Goal: Task Accomplishment & Management: Complete application form

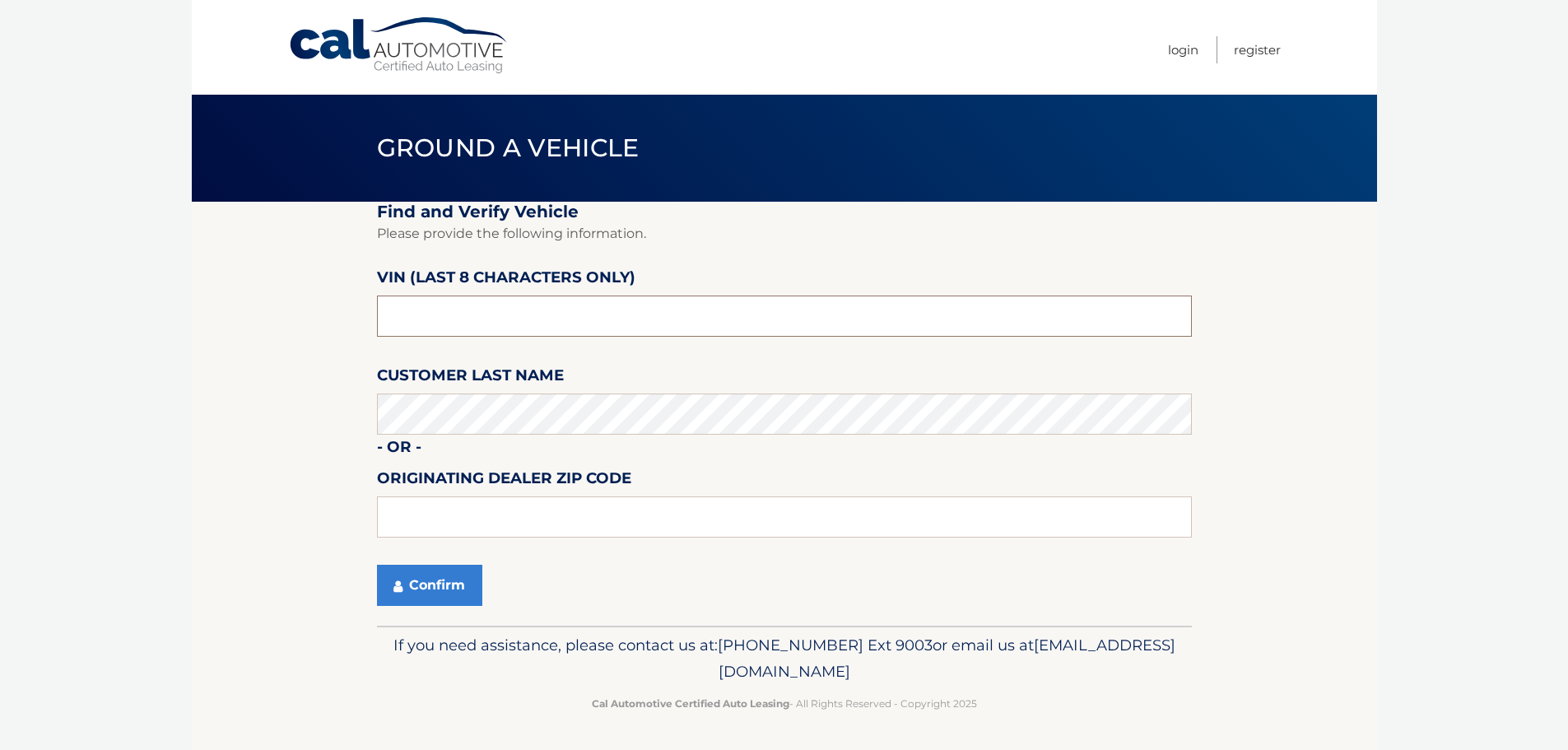
click at [461, 326] on input "text" at bounding box center [784, 316] width 815 height 41
type input "N3241861"
click at [451, 516] on input "text" at bounding box center [784, 518] width 815 height 41
type input "11542"
click at [450, 581] on button "Confirm" at bounding box center [430, 585] width 105 height 41
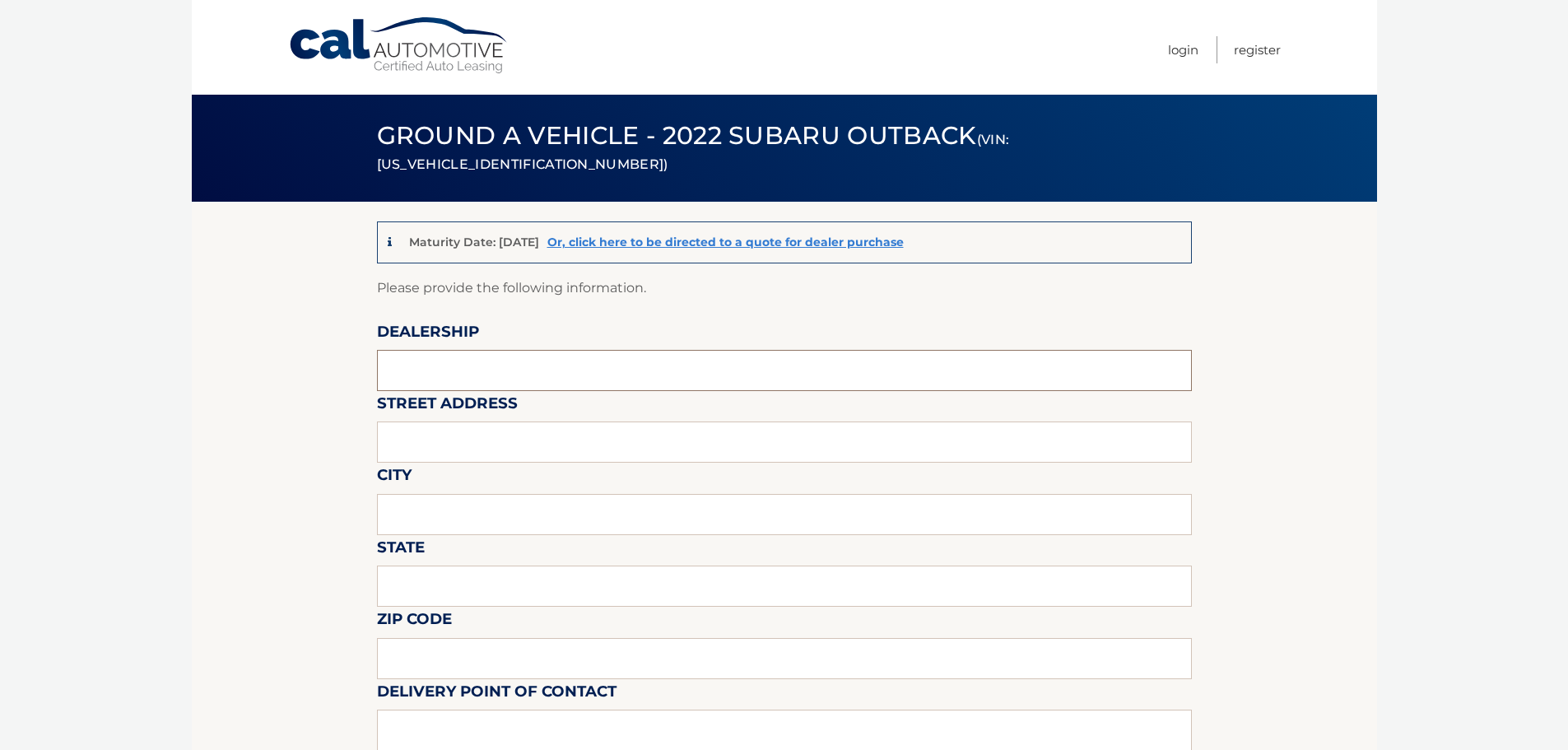
click at [452, 369] on input "text" at bounding box center [784, 371] width 815 height 41
type input "NORTH COAST SUBARU"
click at [446, 440] on input "text" at bounding box center [784, 442] width 815 height 41
type input "[STREET_ADDRESS][PERSON_NAME]"
type input "[PERSON_NAME][GEOGRAPHIC_DATA]"
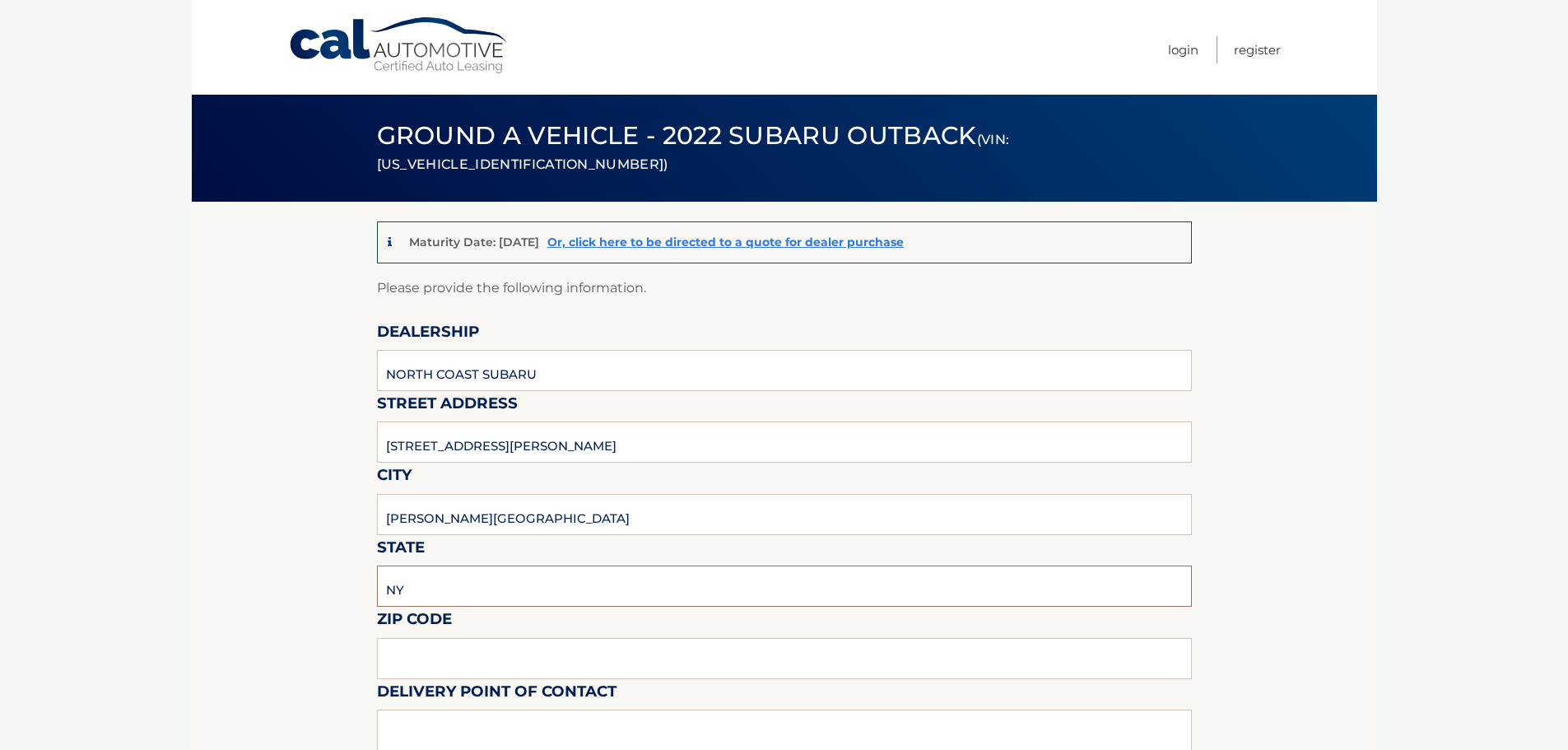
type input "NY"
type input "11542"
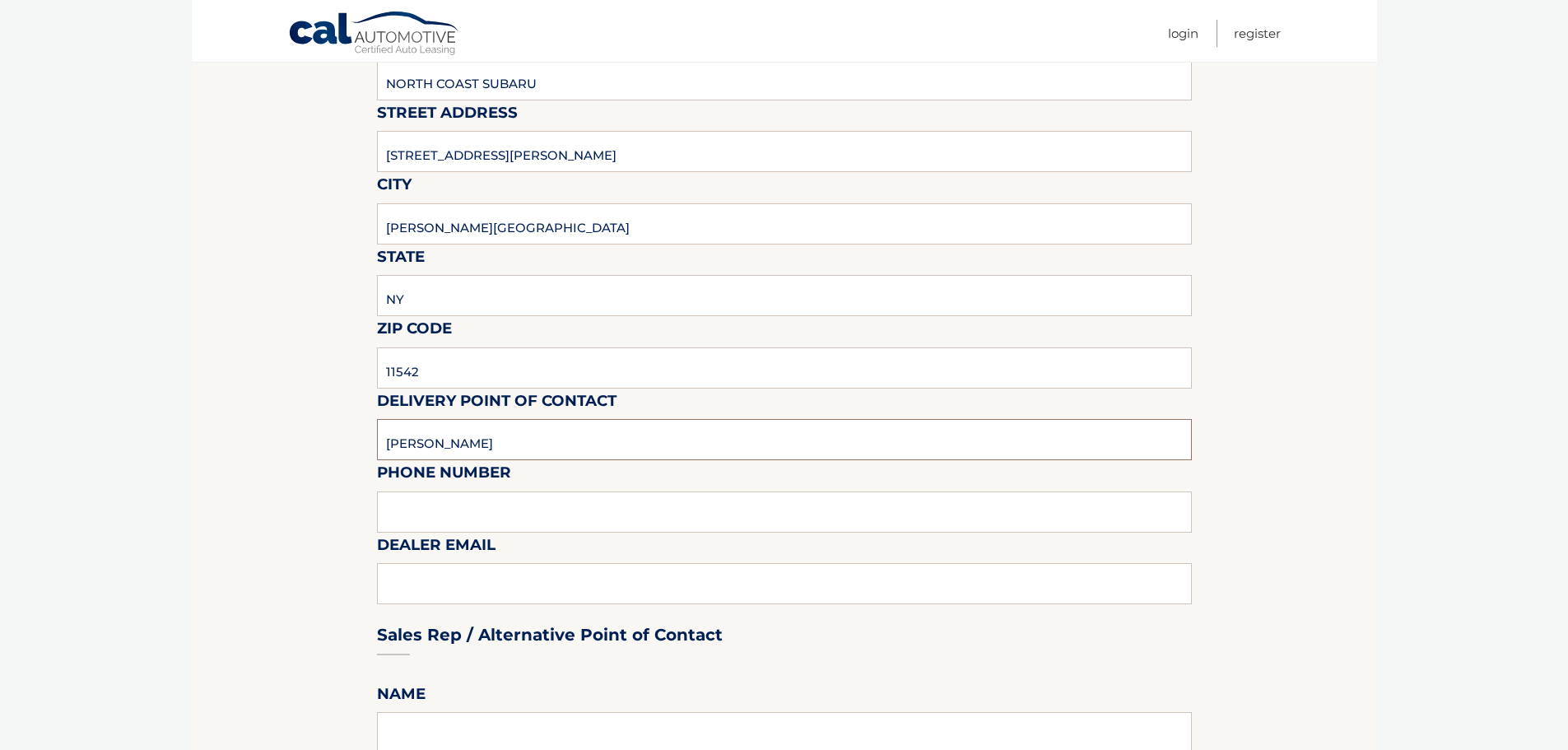
scroll to position [330, 0]
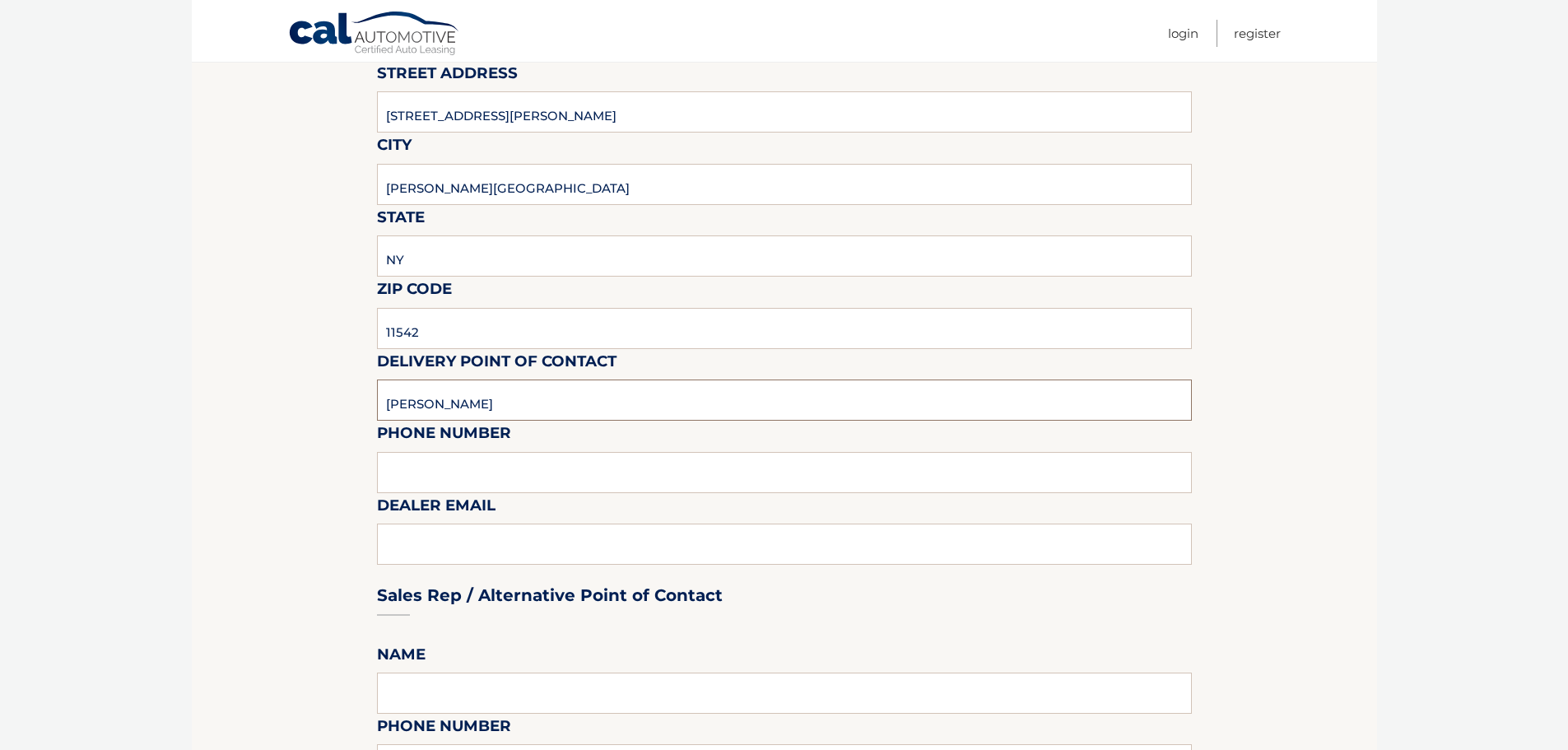
type input "[PERSON_NAME]"
click at [451, 470] on input "text" at bounding box center [784, 472] width 815 height 41
click at [449, 546] on div "Sales Rep / Alternative Point of Contact" at bounding box center [784, 564] width 815 height 116
click at [451, 538] on div "Sales Rep / Alternative Point of Contact" at bounding box center [784, 564] width 815 height 116
click at [501, 476] on input "5166763676" at bounding box center [784, 472] width 815 height 41
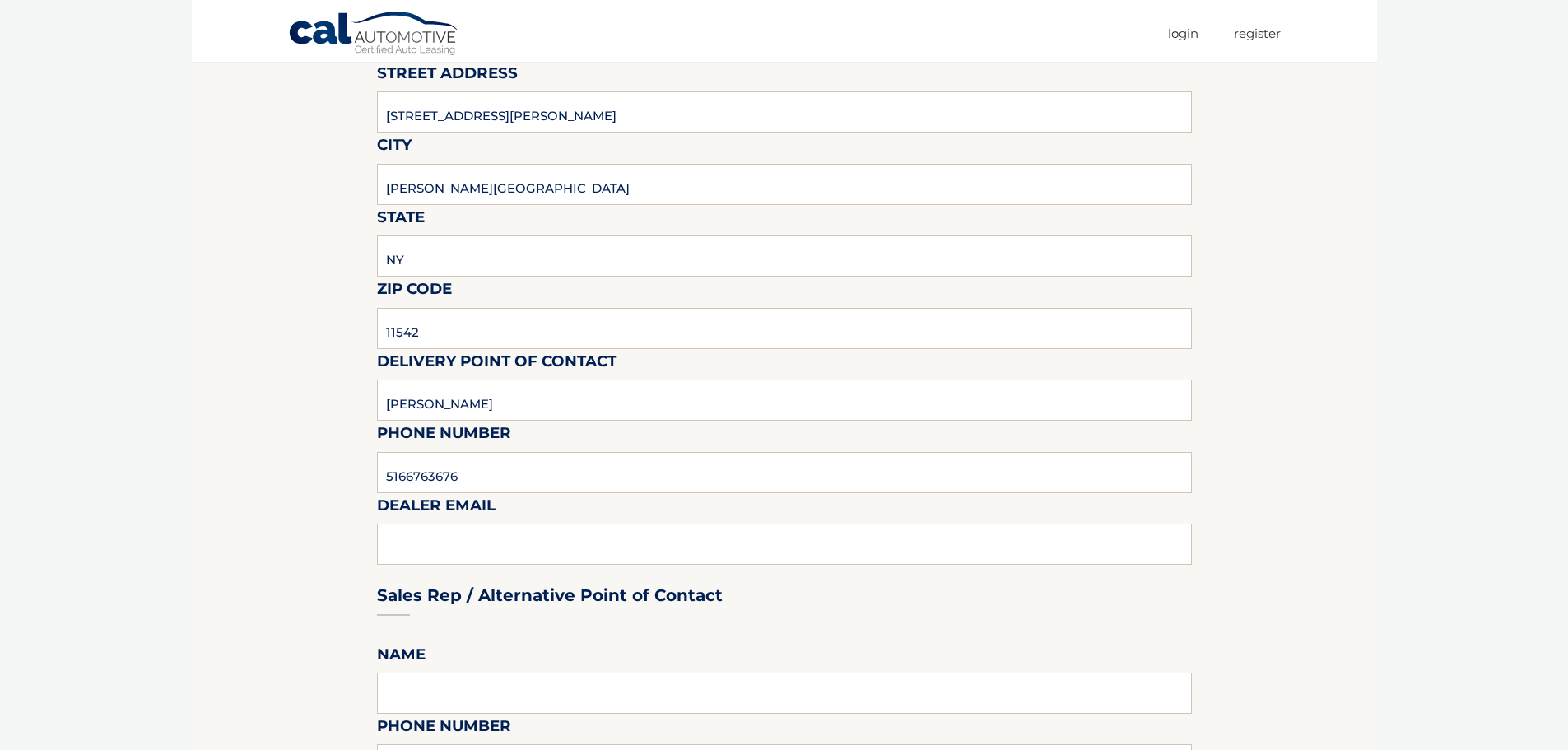
click at [451, 535] on div "Sales Rep / Alternative Point of Contact" at bounding box center [784, 564] width 815 height 116
click at [488, 472] on input "5166763676" at bounding box center [784, 472] width 815 height 41
type input "[PHONE_NUMBER]"
click at [525, 540] on div "Sales Rep / Alternative Point of Contact" at bounding box center [784, 564] width 815 height 116
click at [510, 554] on div "Sales Rep / Alternative Point of Contact" at bounding box center [784, 564] width 815 height 116
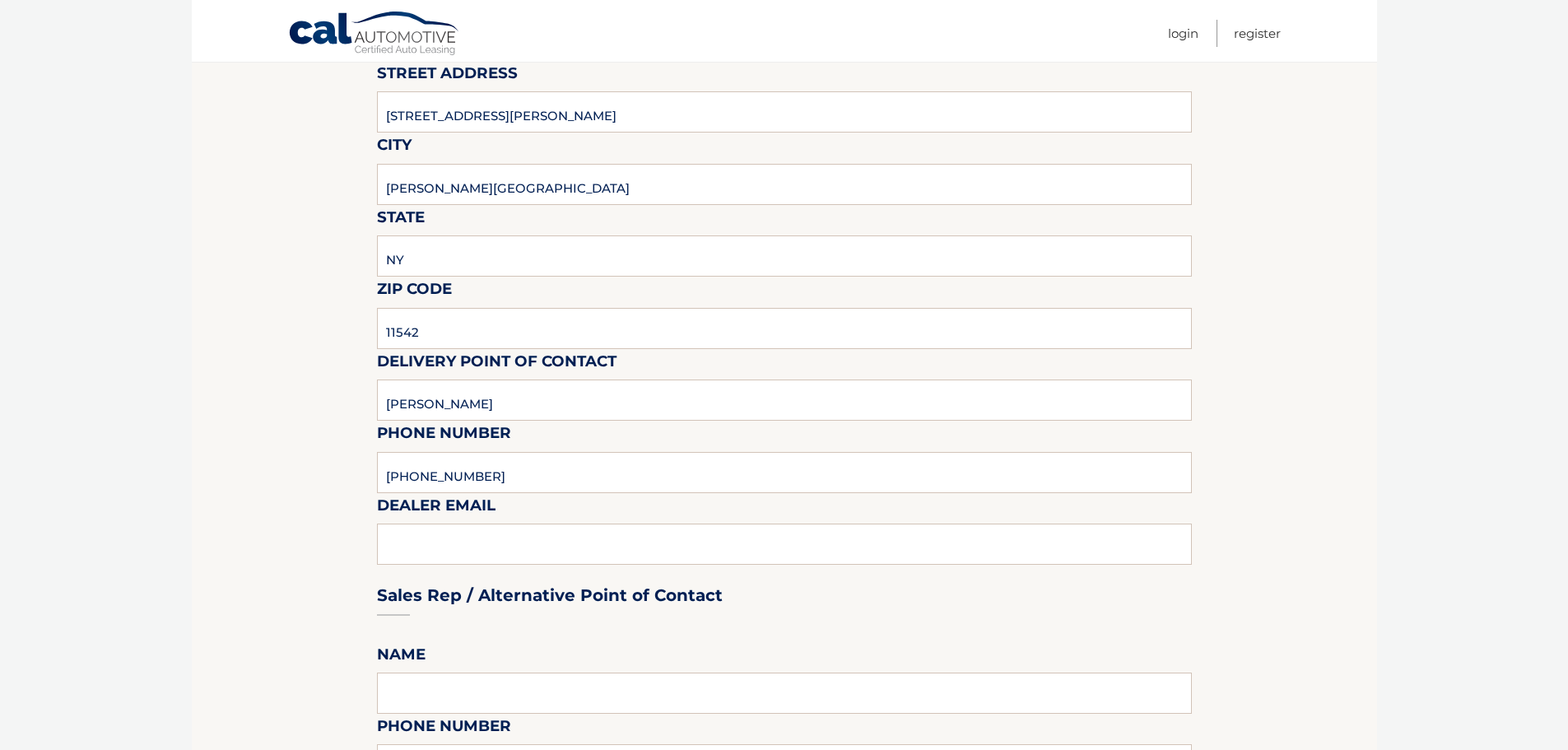
click at [397, 478] on input "[PHONE_NUMBER]" at bounding box center [784, 472] width 815 height 41
click at [401, 524] on div "Sales Rep / Alternative Point of Contact" at bounding box center [784, 564] width 815 height 116
click at [409, 533] on div "Sales Rep / Alternative Point of Contact" at bounding box center [784, 564] width 815 height 116
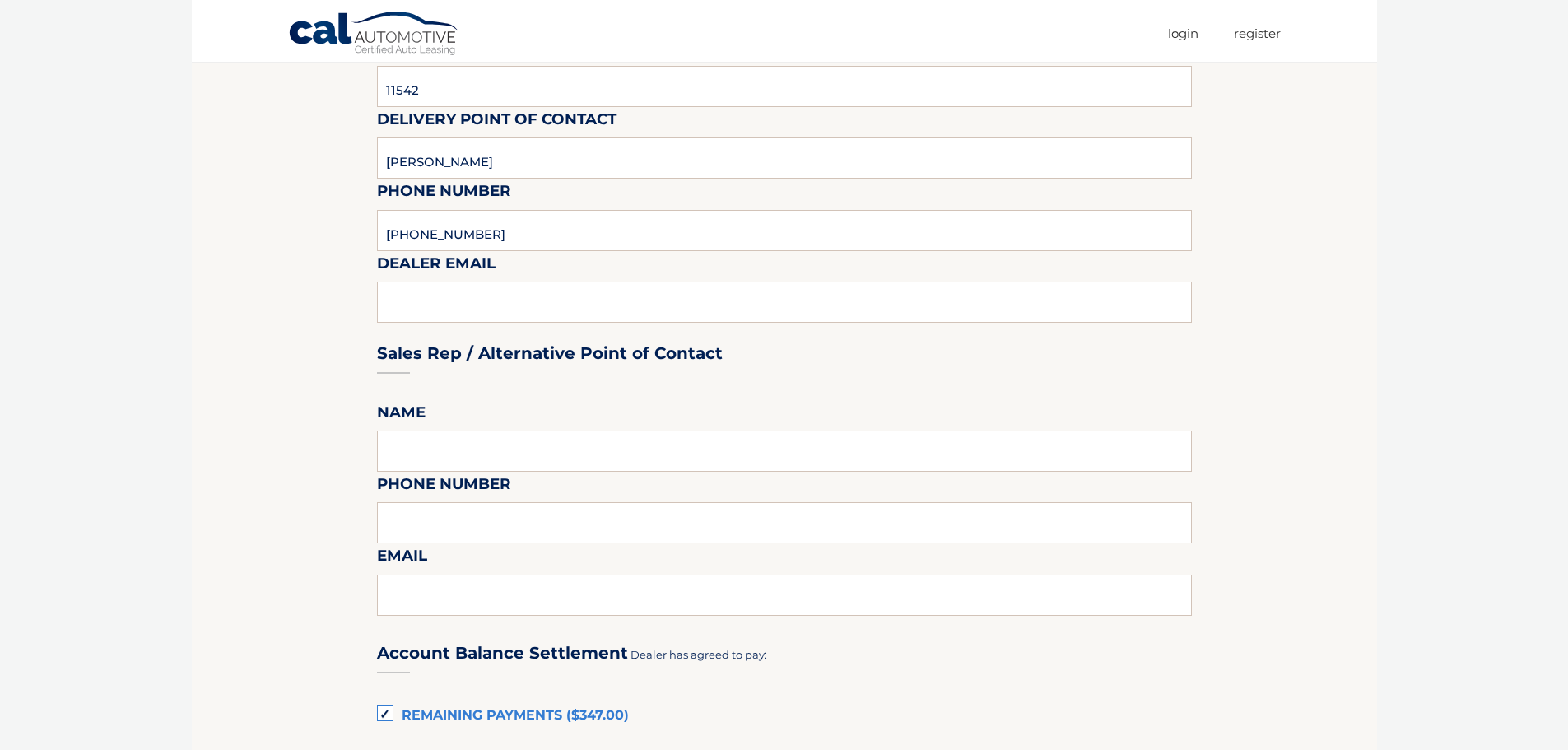
scroll to position [577, 0]
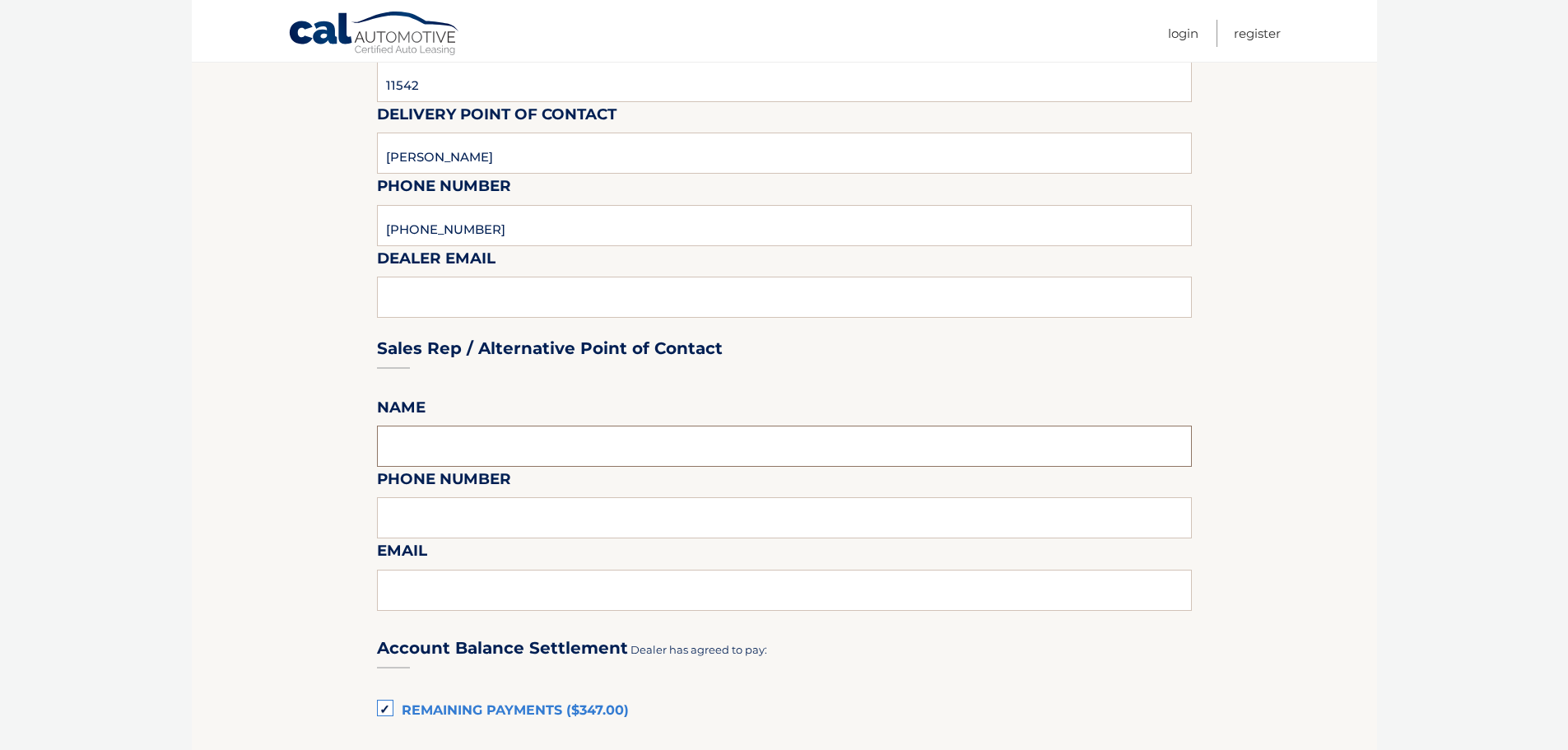
click at [424, 456] on input "text" at bounding box center [784, 446] width 815 height 41
click at [475, 292] on div "Sales Rep / Alternative Point of Contact" at bounding box center [784, 317] width 815 height 116
click at [477, 293] on div "Sales Rep / Alternative Point of Contact" at bounding box center [784, 317] width 815 height 116
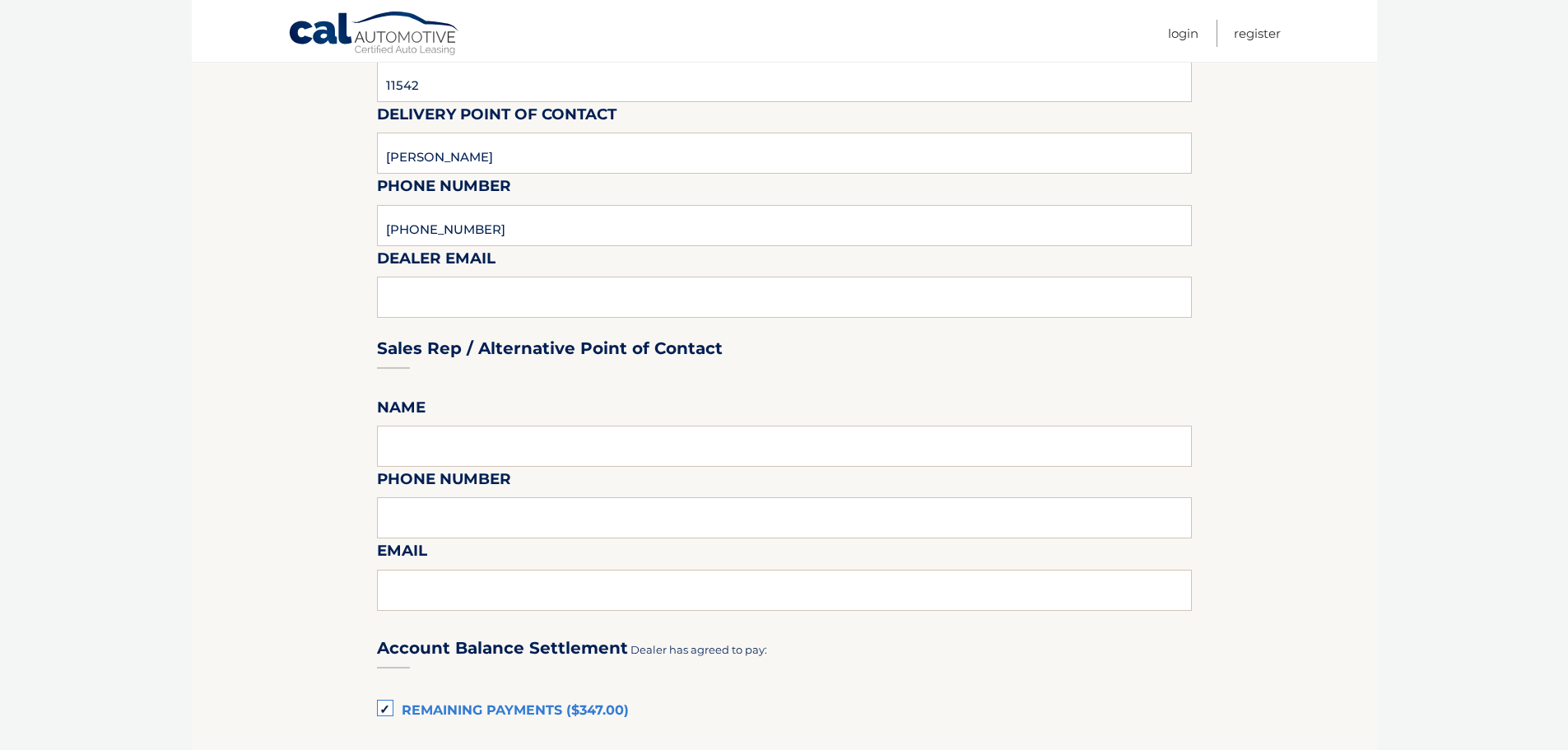
click at [477, 293] on div "Sales Rep / Alternative Point of Contact" at bounding box center [784, 317] width 815 height 116
click at [426, 439] on input "text" at bounding box center [784, 446] width 815 height 41
type input "RASSANY MADRID"
type input "[PHONE_NUMBER]"
click at [496, 589] on input "text" at bounding box center [784, 591] width 815 height 41
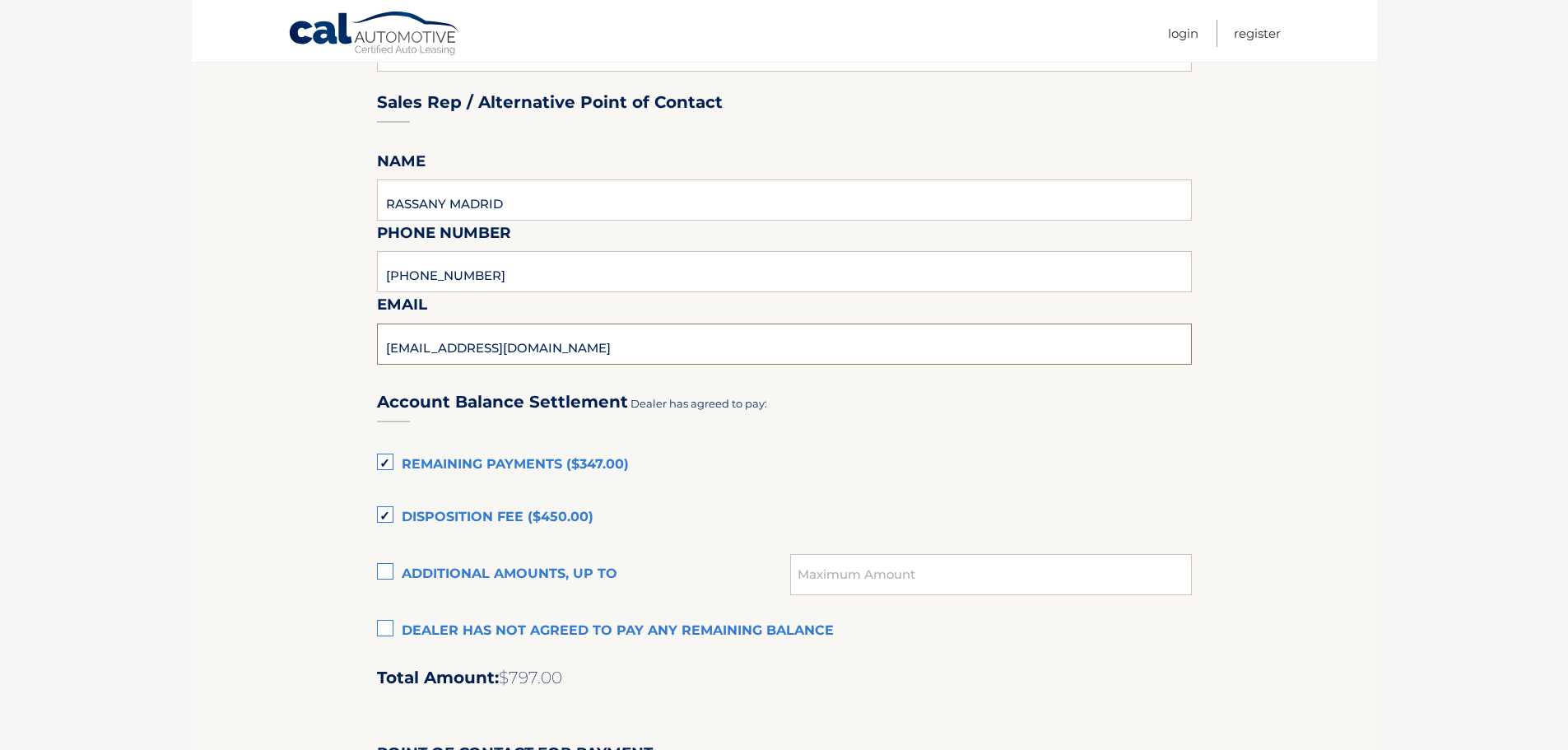
scroll to position [824, 0]
type input "[EMAIL_ADDRESS][DOMAIN_NAME]"
click at [384, 514] on label "Disposition Fee ($450.00)" at bounding box center [784, 517] width 815 height 33
click at [0, 0] on input "Disposition Fee ($450.00)" at bounding box center [0, 0] width 0 height 0
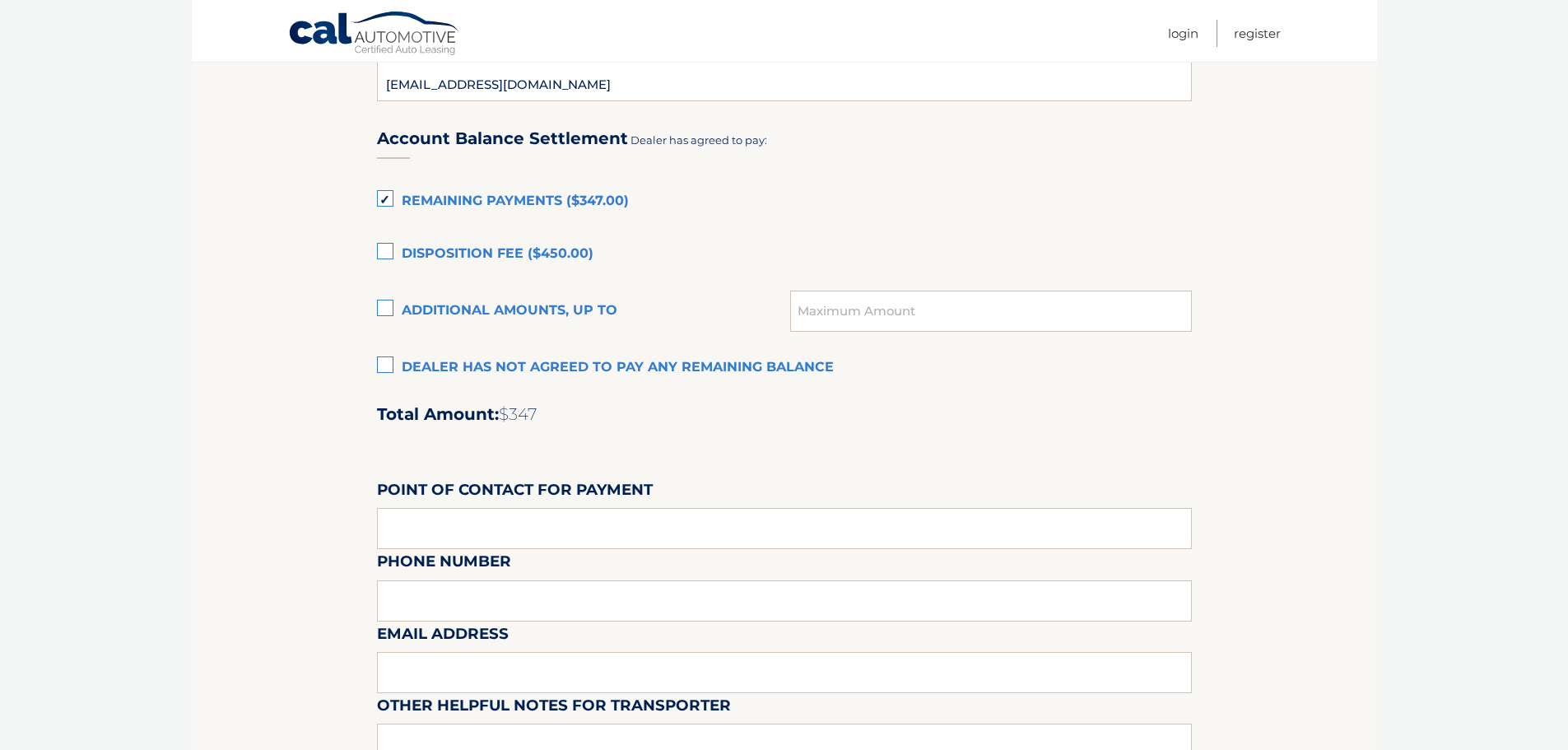
scroll to position [1154, 0]
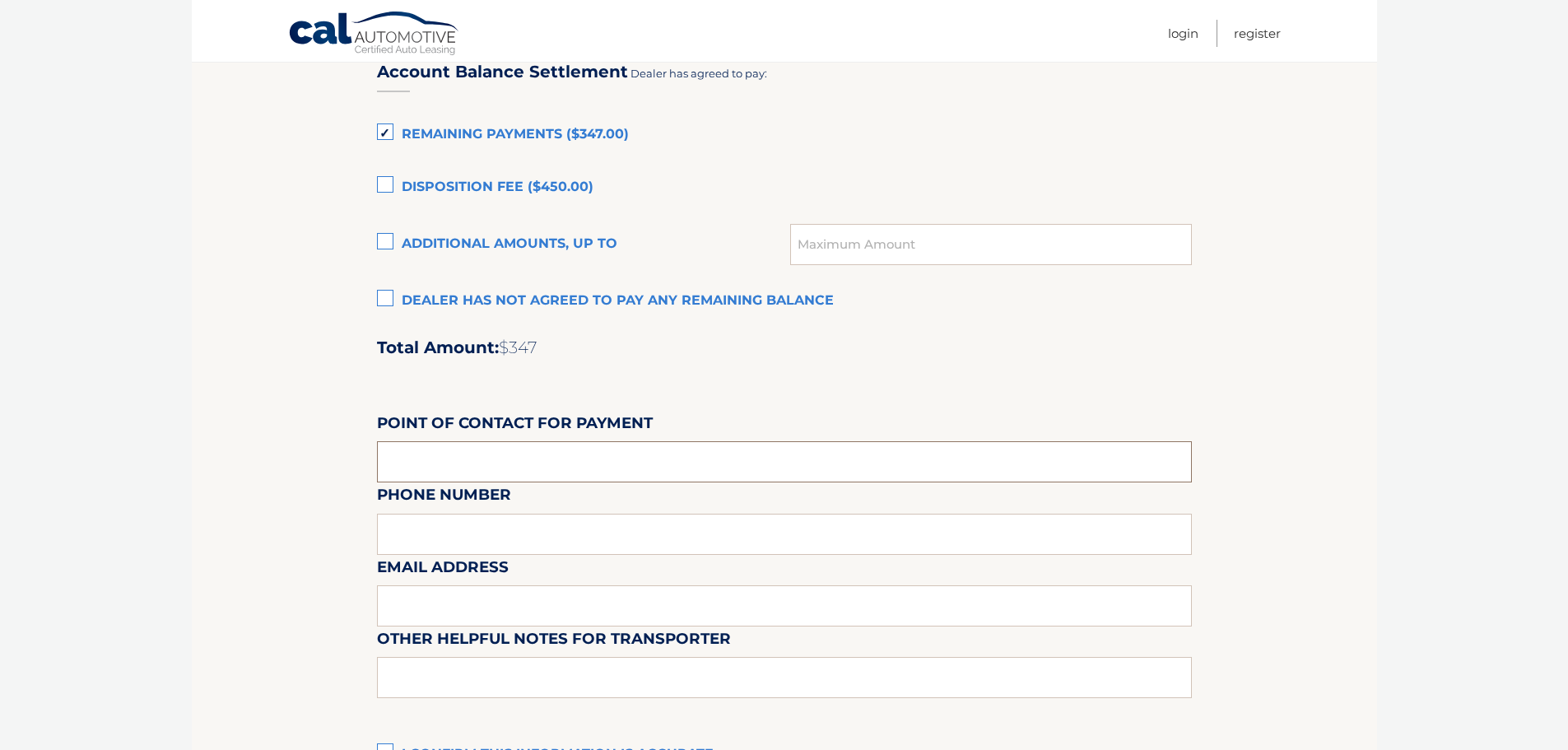
click at [419, 461] on input "text" at bounding box center [784, 462] width 815 height 41
type input "RASSANY MADRID"
click at [420, 538] on div "Email Address" at bounding box center [784, 519] width 815 height 72
click at [416, 530] on div "Email Address" at bounding box center [784, 519] width 815 height 72
click at [397, 601] on input "text" at bounding box center [784, 606] width 815 height 41
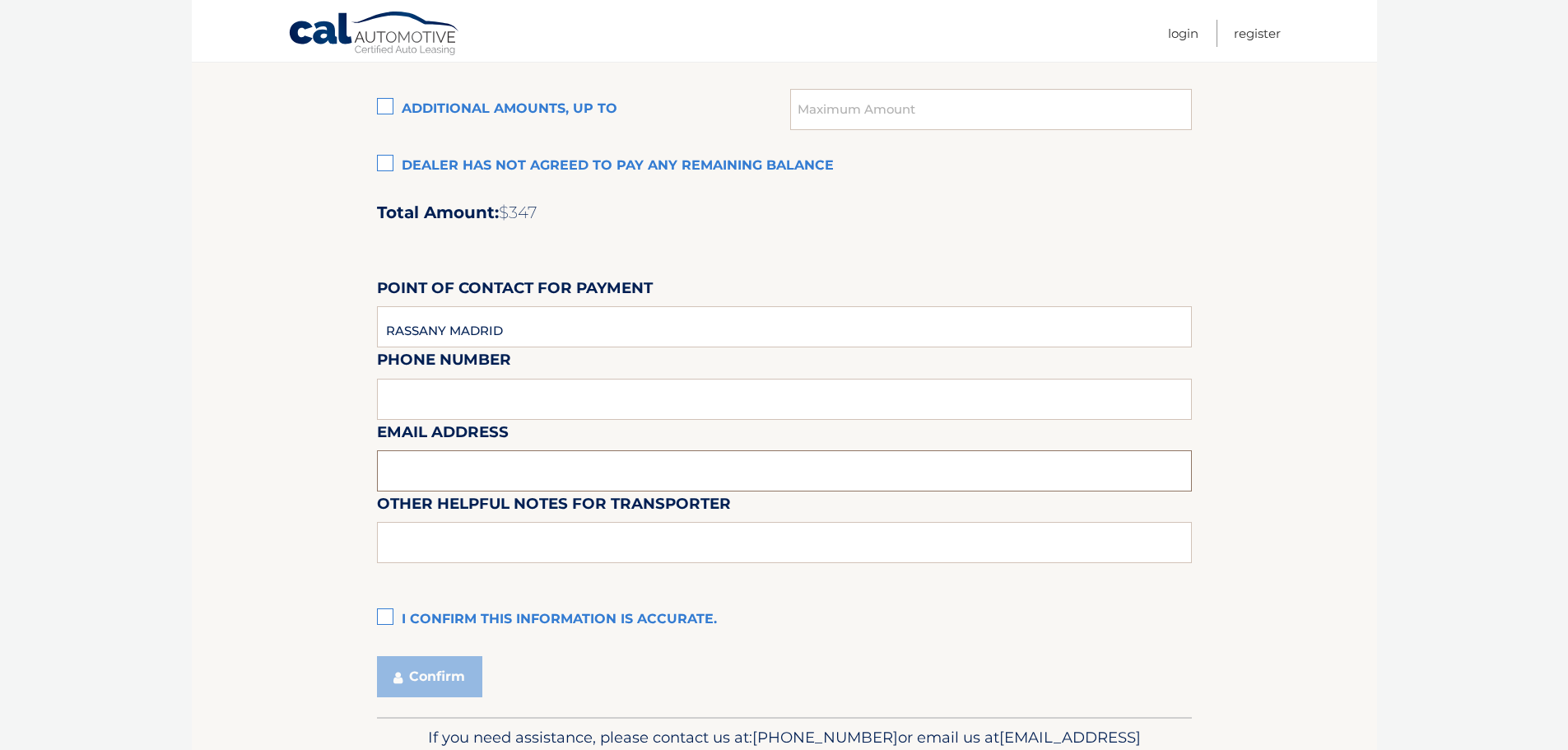
scroll to position [1318, 0]
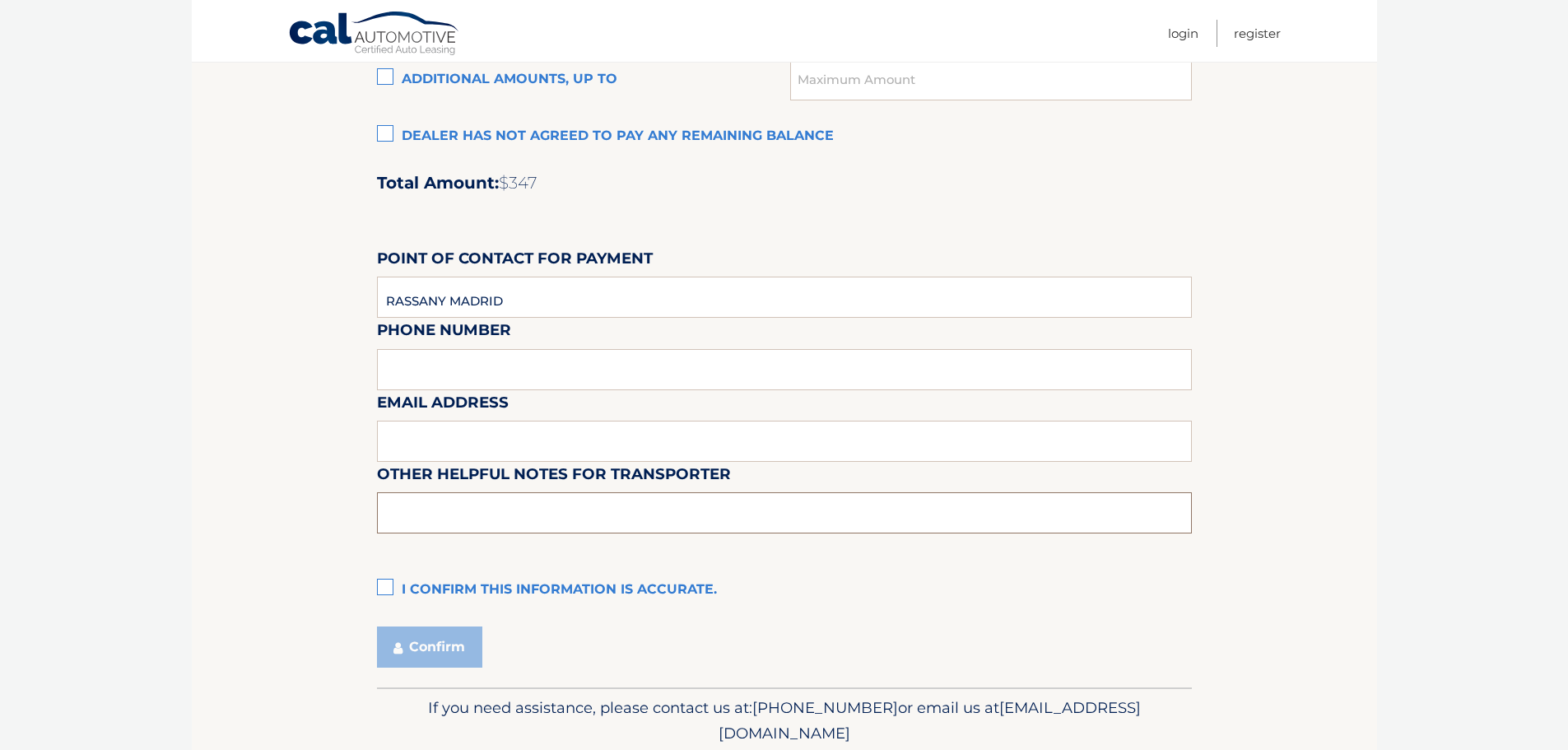
click at [403, 510] on input "text" at bounding box center [784, 513] width 815 height 41
click at [419, 520] on input "CALL ,CAR AT LOT 2 BLOCKS AWAY" at bounding box center [784, 513] width 815 height 41
type input "PICK UP KEY AT SHOWROOM, ,CAR AT LOT 2 BLOCKS AWAY"
click at [389, 586] on label "I confirm this information is accurate." at bounding box center [784, 590] width 815 height 33
click at [0, 0] on input "I confirm this information is accurate." at bounding box center [0, 0] width 0 height 0
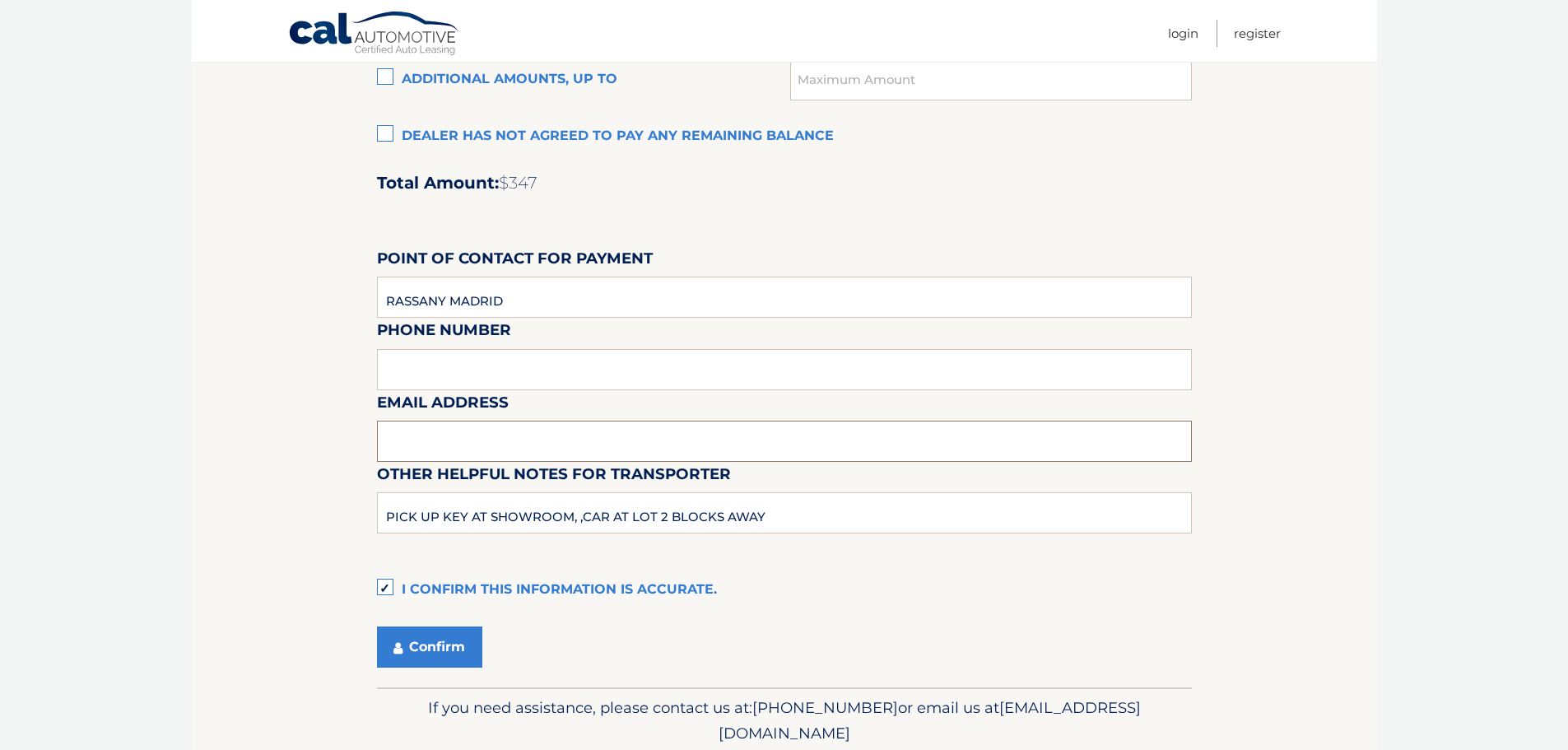
click at [399, 445] on input "text" at bounding box center [784, 441] width 815 height 41
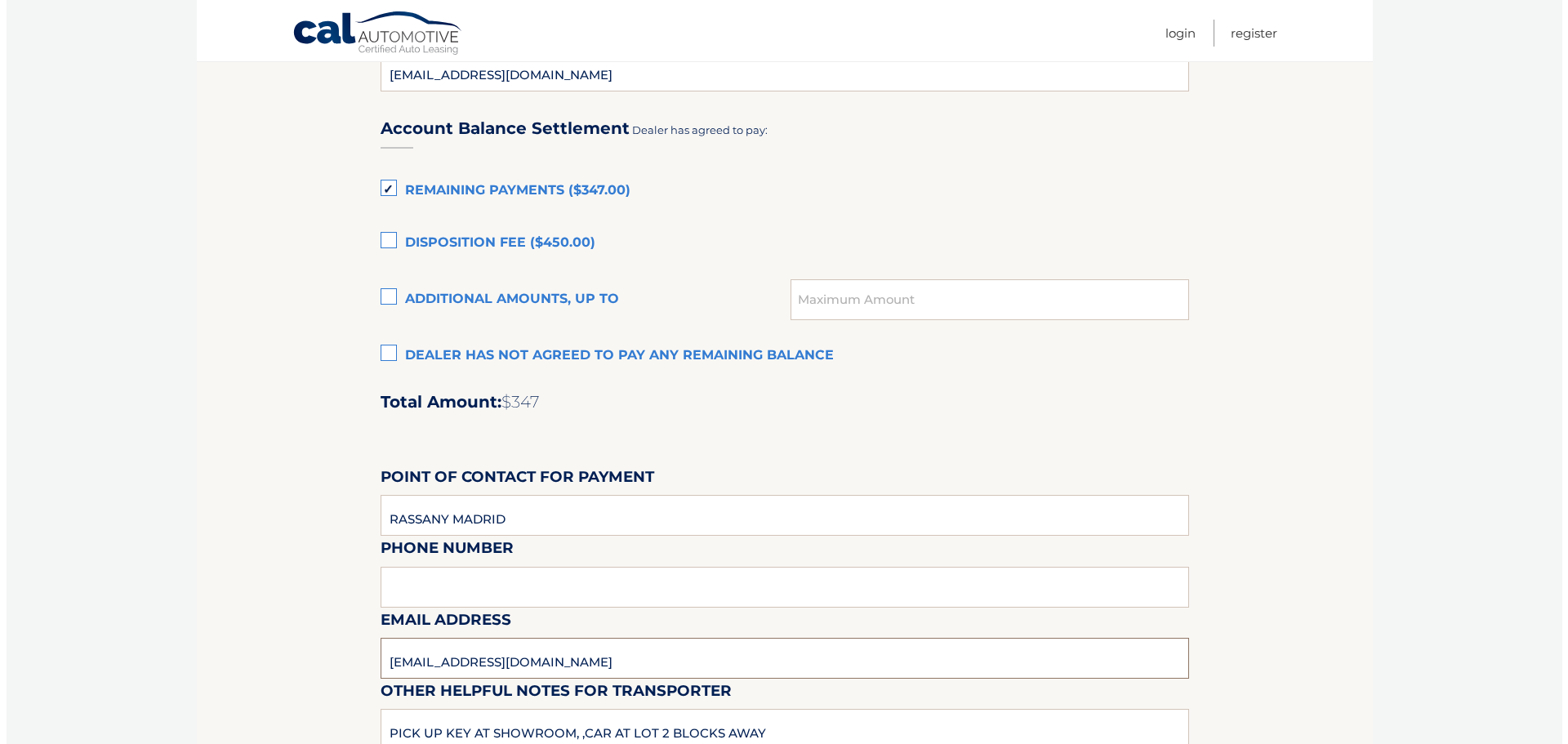
scroll to position [1369, 0]
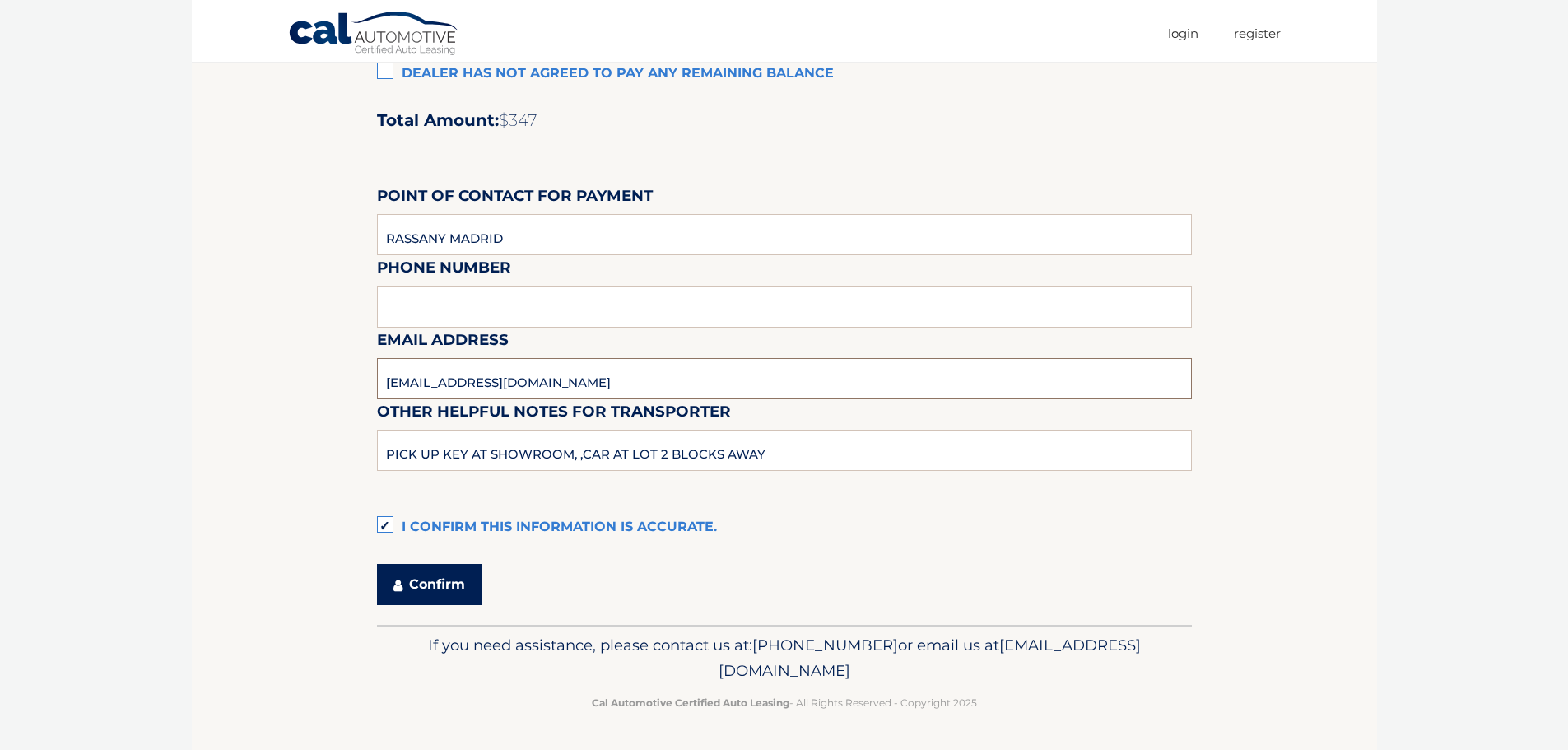
type input "[EMAIL_ADDRESS][DOMAIN_NAME]"
click at [408, 577] on button "Confirm" at bounding box center [430, 584] width 105 height 41
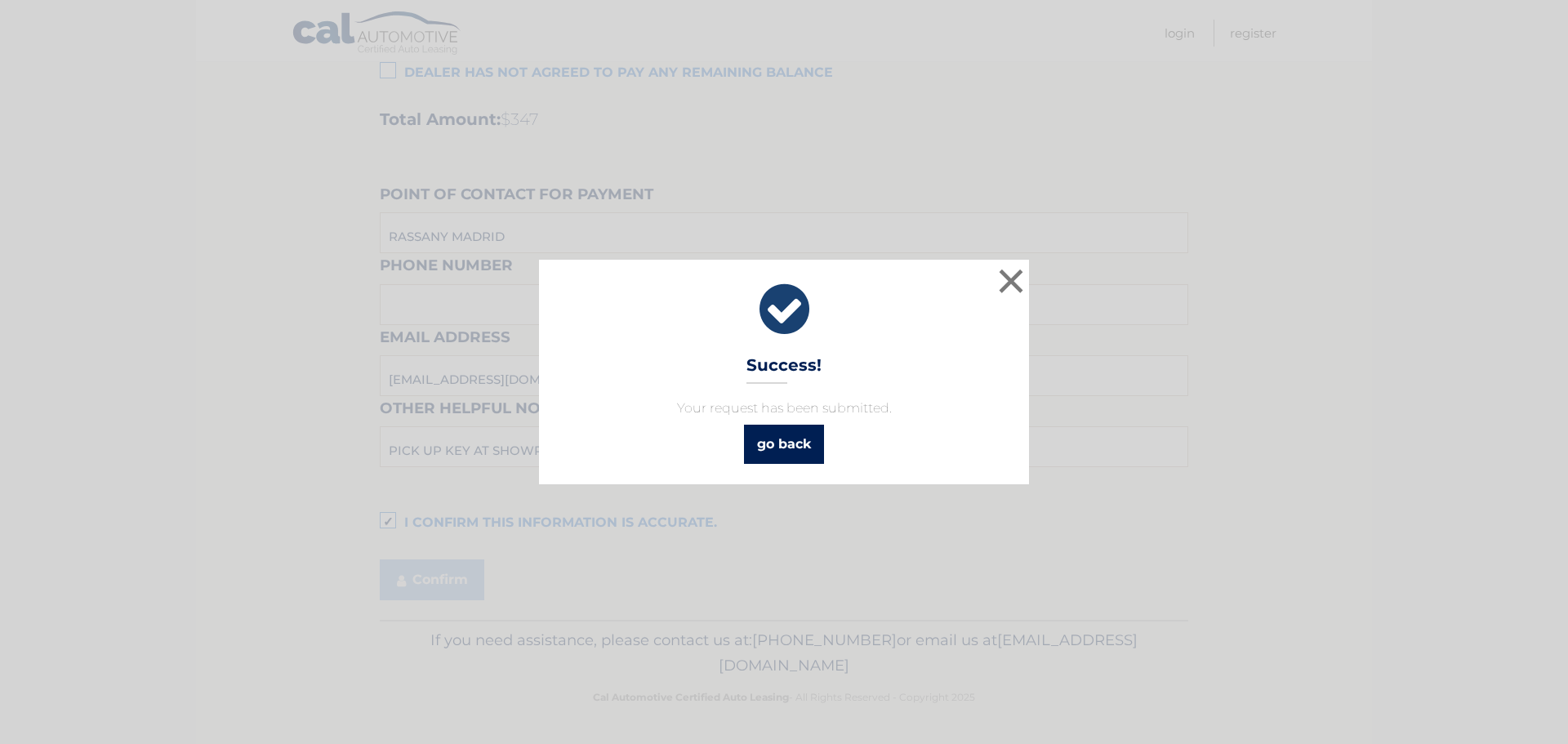
click at [764, 440] on link "go back" at bounding box center [784, 444] width 80 height 39
